Goal: Navigation & Orientation: Find specific page/section

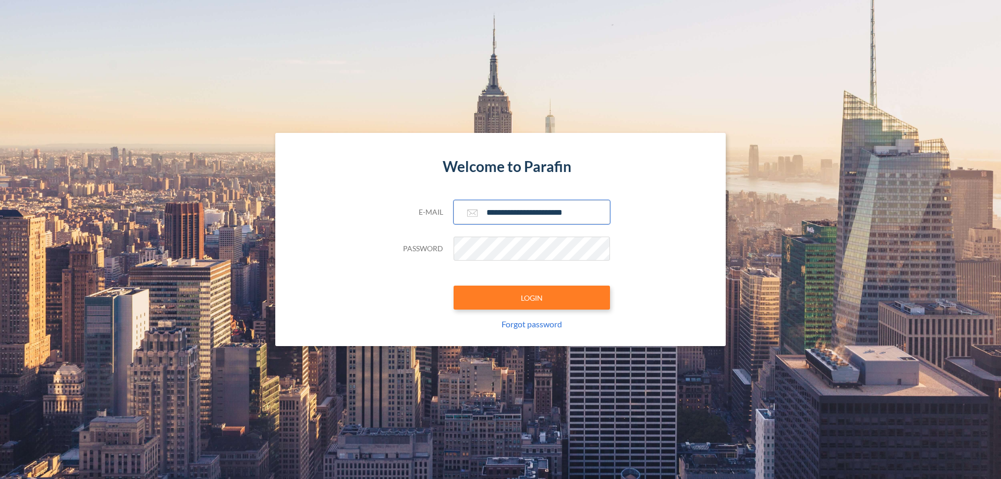
type input "**********"
click at [532, 298] on button "LOGIN" at bounding box center [532, 298] width 156 height 24
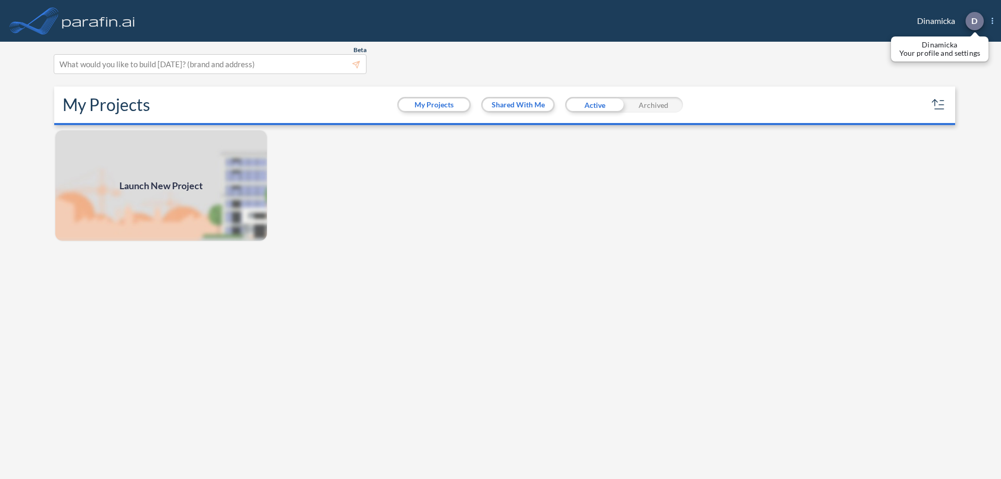
click at [974, 21] on p "D" at bounding box center [974, 20] width 6 height 9
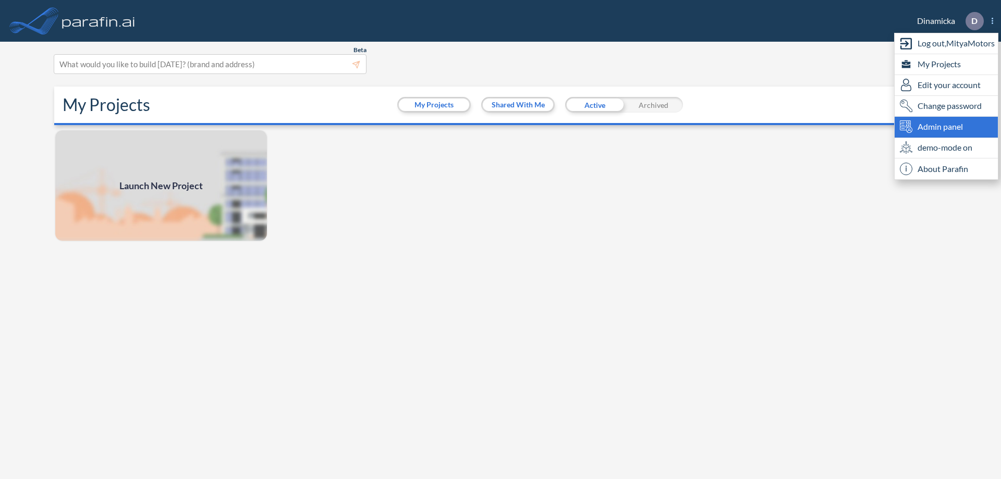
click at [946, 127] on span "Admin panel" at bounding box center [940, 126] width 45 height 13
